Goal: Transaction & Acquisition: Book appointment/travel/reservation

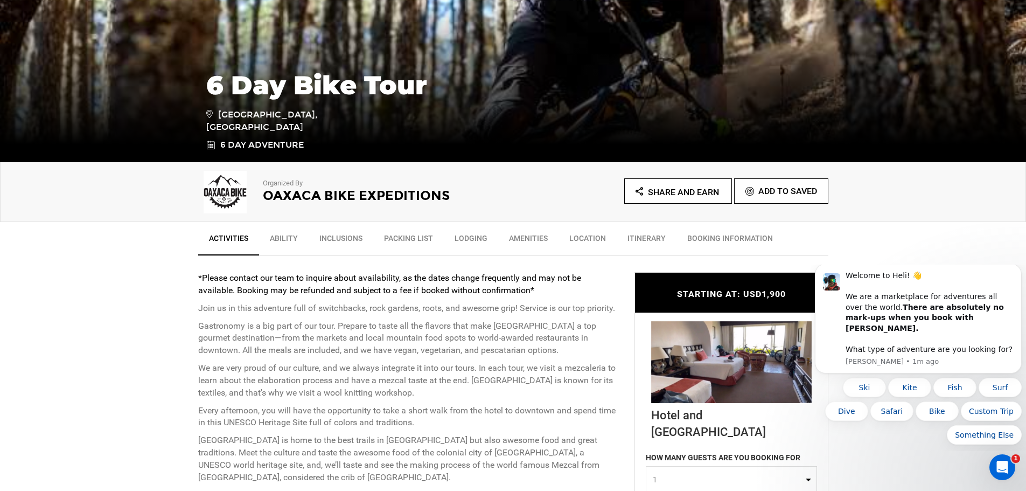
scroll to position [215, 0]
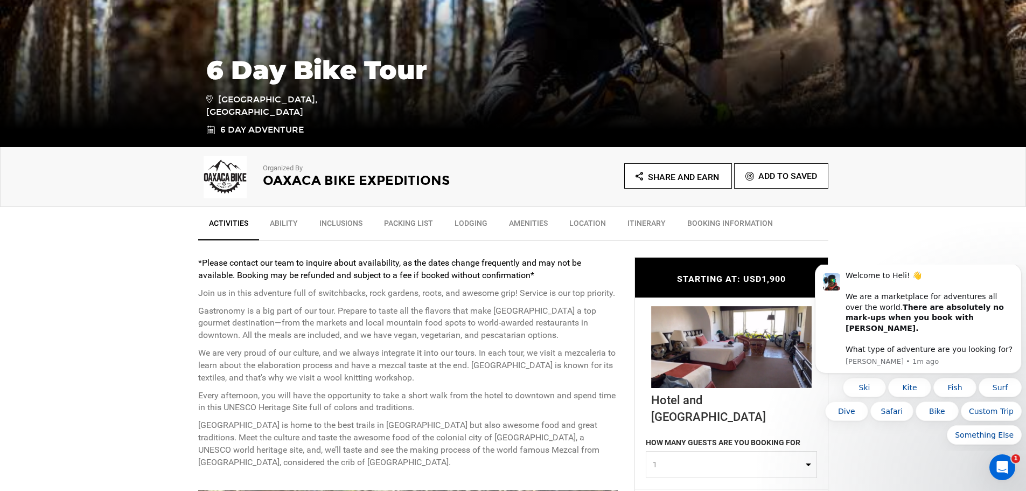
click at [463, 393] on p "Every afternoon, you will have the opportunity to take a short walk from the ho…" at bounding box center [408, 401] width 420 height 25
drag, startPoint x: 263, startPoint y: 176, endPoint x: 466, endPoint y: 177, distance: 203.6
click at [466, 177] on h2 "Oaxaca Bike Expeditions" at bounding box center [373, 180] width 221 height 14
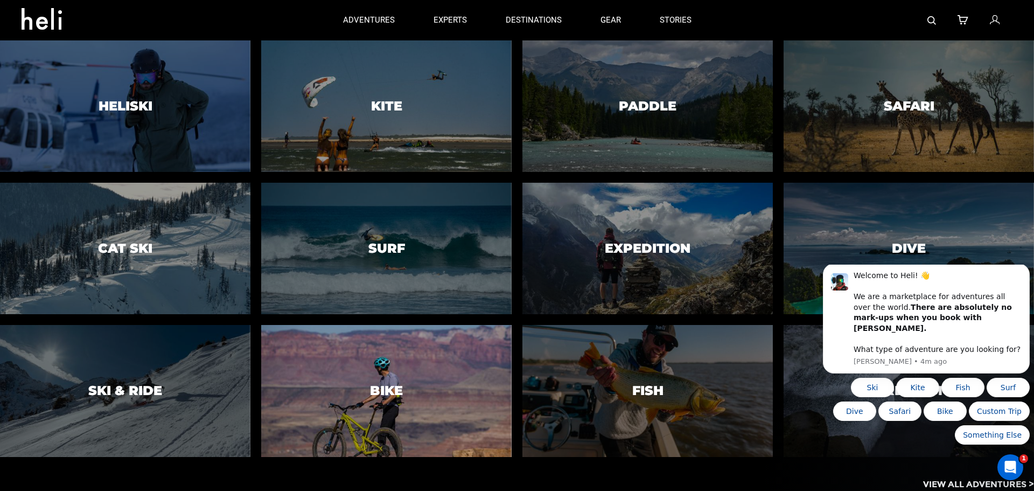
click at [408, 394] on div at bounding box center [386, 391] width 255 height 134
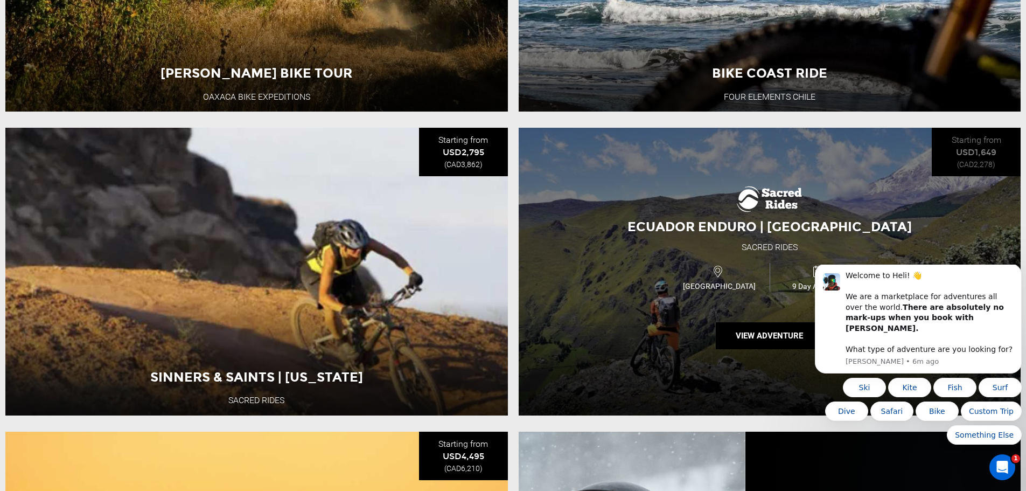
scroll to position [1023, 0]
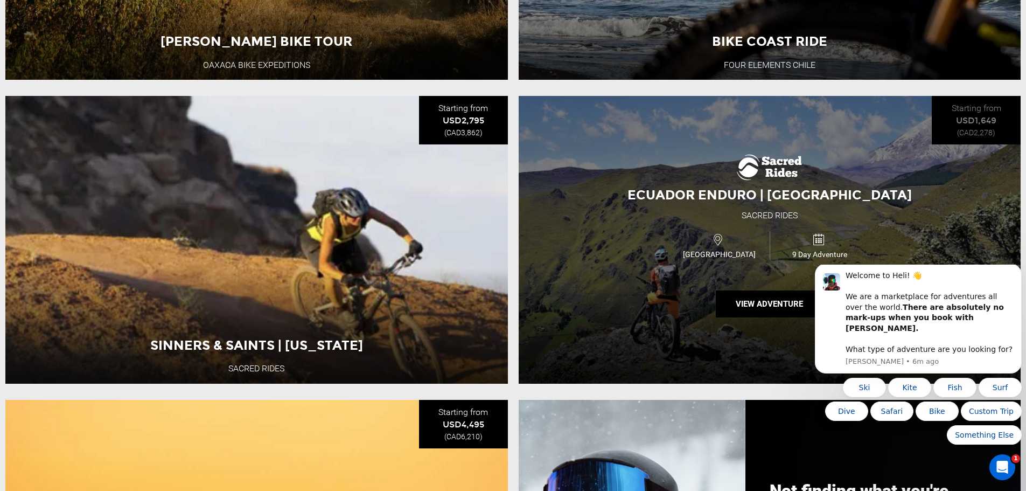
click at [679, 213] on div "Ecuador Enduro | [GEOGRAPHIC_DATA] Sacred Rides [GEOGRAPHIC_DATA] 9 Day Adventu…" at bounding box center [770, 239] width 503 height 287
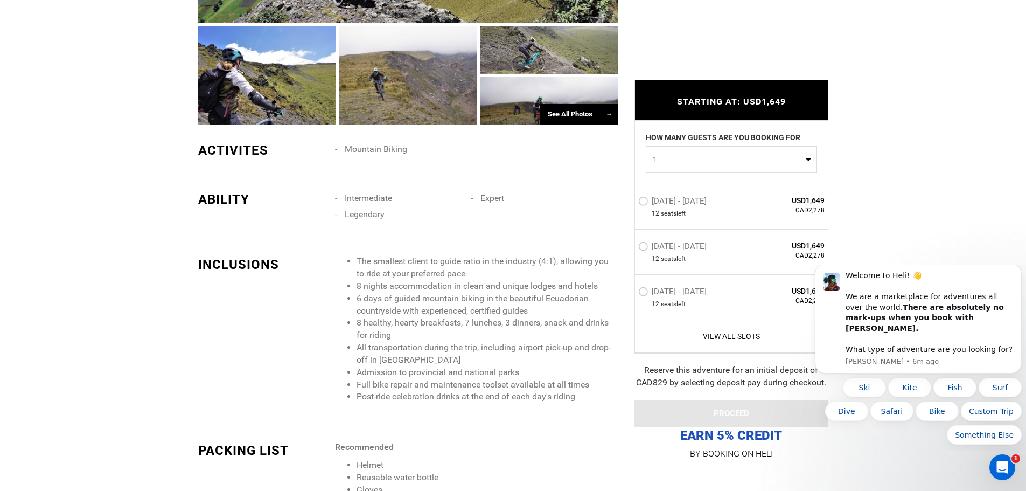
scroll to position [916, 0]
